Goal: Book appointment/travel/reservation

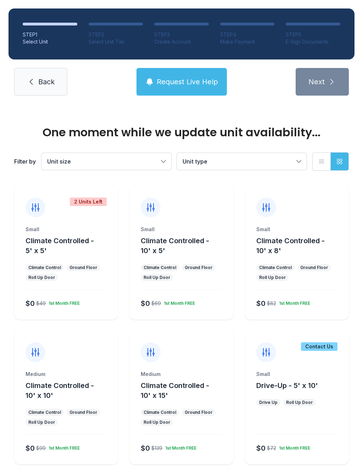
click at [204, 271] on div "Ground Floor" at bounding box center [198, 267] width 33 height 7
click at [316, 263] on div "Small Climate Controlled - 10' x 8' Climate Control Ground Floor Roll Up Door $…" at bounding box center [297, 273] width 104 height 94
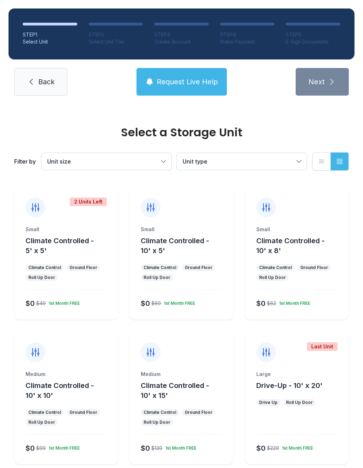
click at [322, 279] on ul "Climate Control Ground Floor Roll Up Door" at bounding box center [296, 272] width 81 height 17
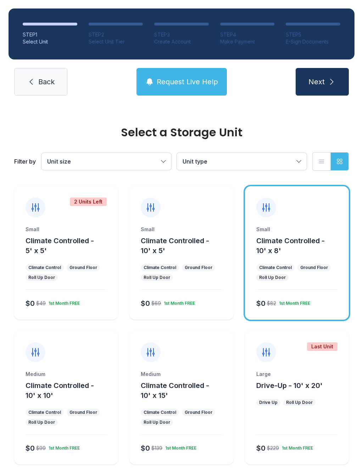
click at [329, 82] on icon "submit" at bounding box center [331, 82] width 8 height 8
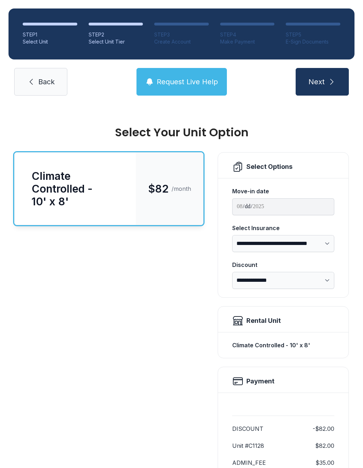
click at [128, 206] on div "Climate Controlled - 10' x 8'" at bounding box center [75, 189] width 121 height 72
click at [326, 81] on button "Next" at bounding box center [321, 82] width 53 height 28
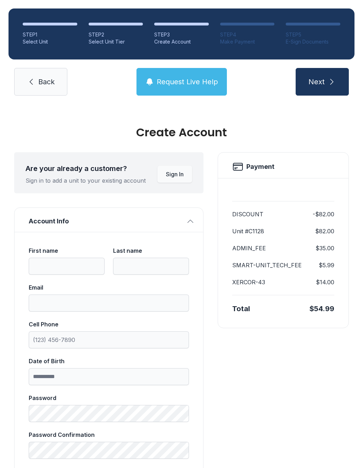
click at [51, 81] on span "Back" at bounding box center [46, 82] width 16 height 10
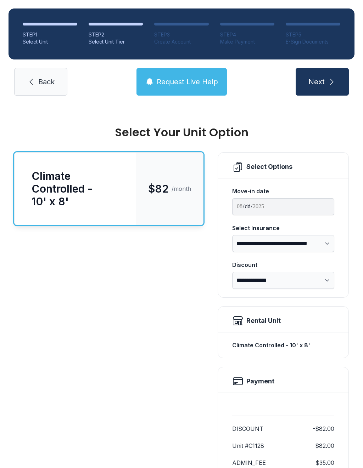
click at [50, 81] on span "Back" at bounding box center [46, 82] width 16 height 10
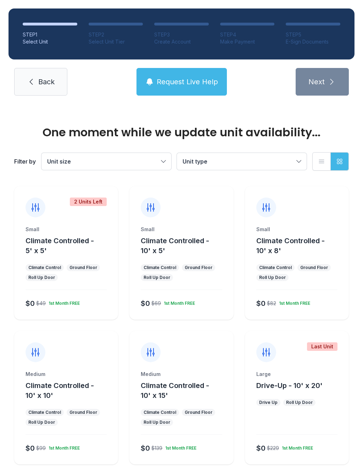
click at [54, 80] on span "Back" at bounding box center [46, 82] width 16 height 10
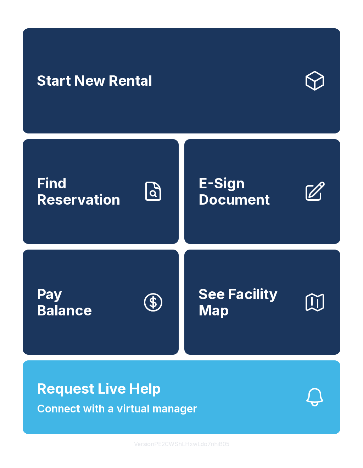
click at [175, 433] on button "Request Live Help Connect with a virtual manager" at bounding box center [181, 398] width 317 height 74
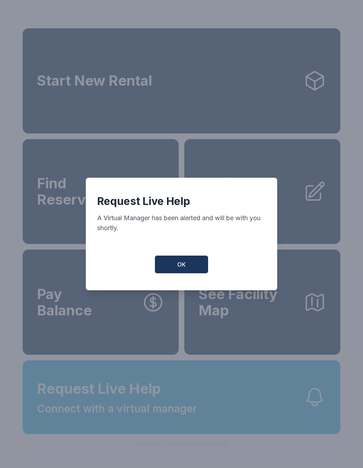
click at [178, 269] on span "OK" at bounding box center [181, 264] width 8 height 8
